Goal: Task Accomplishment & Management: Use online tool/utility

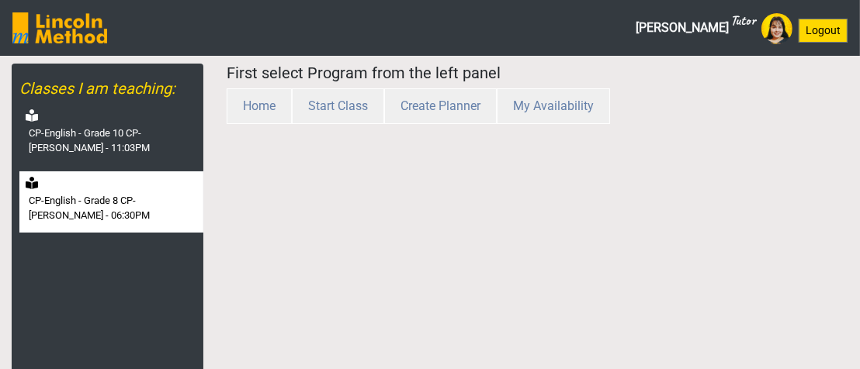
click at [82, 178] on div "CP-English - Grade 8 CP-[PERSON_NAME] - 06:30PM" at bounding box center [111, 202] width 184 height 61
select select "month"
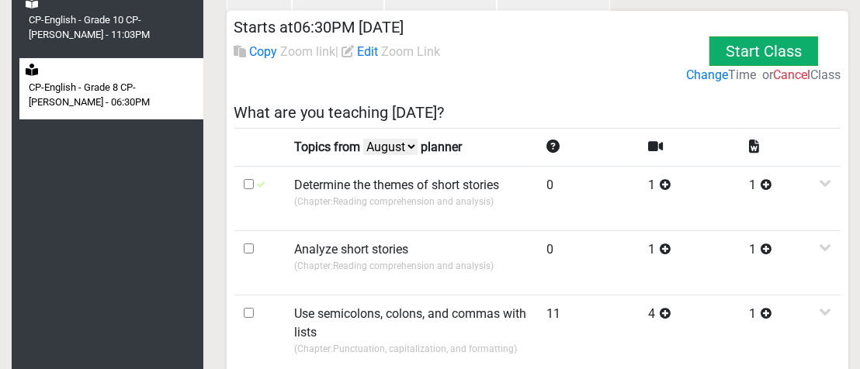
scroll to position [140, 0]
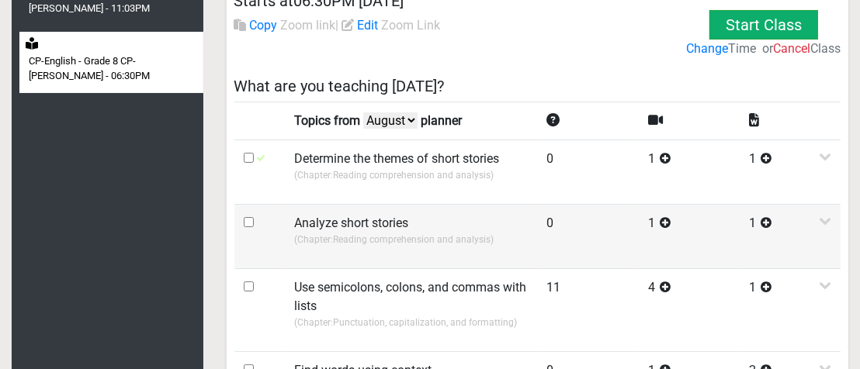
click at [248, 220] on input "checkbox" at bounding box center [249, 222] width 10 height 10
checkbox input "true"
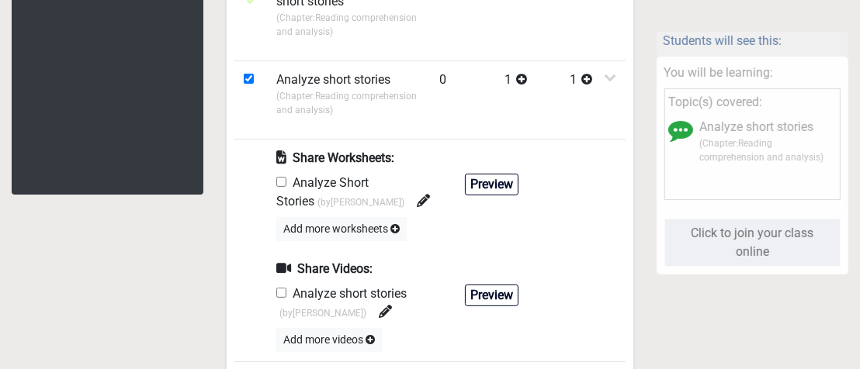
scroll to position [373, 0]
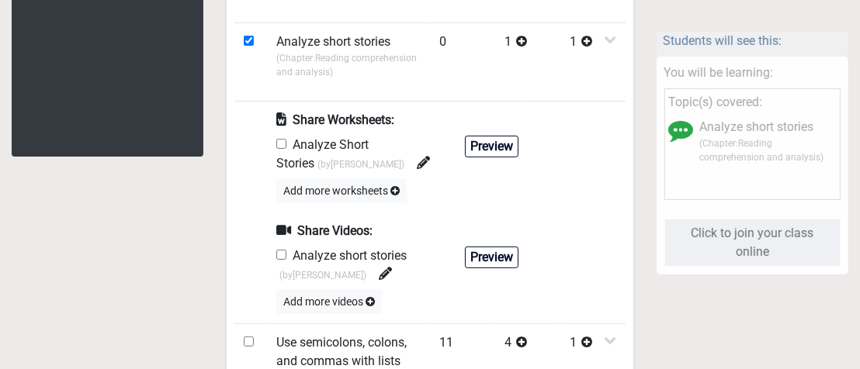
click at [280, 139] on input "checkbox" at bounding box center [281, 144] width 10 height 10
checkbox input "true"
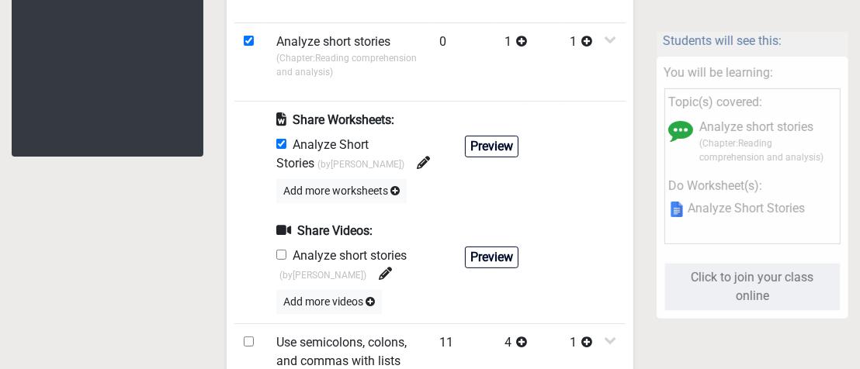
click at [279, 251] on input "checkbox" at bounding box center [281, 255] width 10 height 10
checkbox input "true"
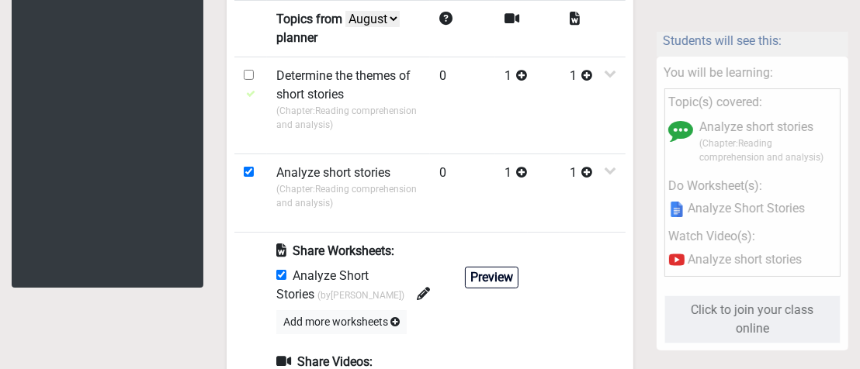
scroll to position [0, 0]
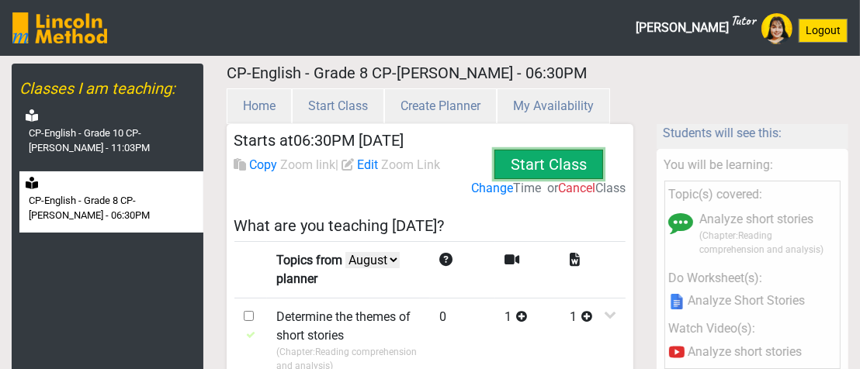
click at [553, 155] on button "Start Class" at bounding box center [548, 164] width 109 height 29
